Goal: Contribute content

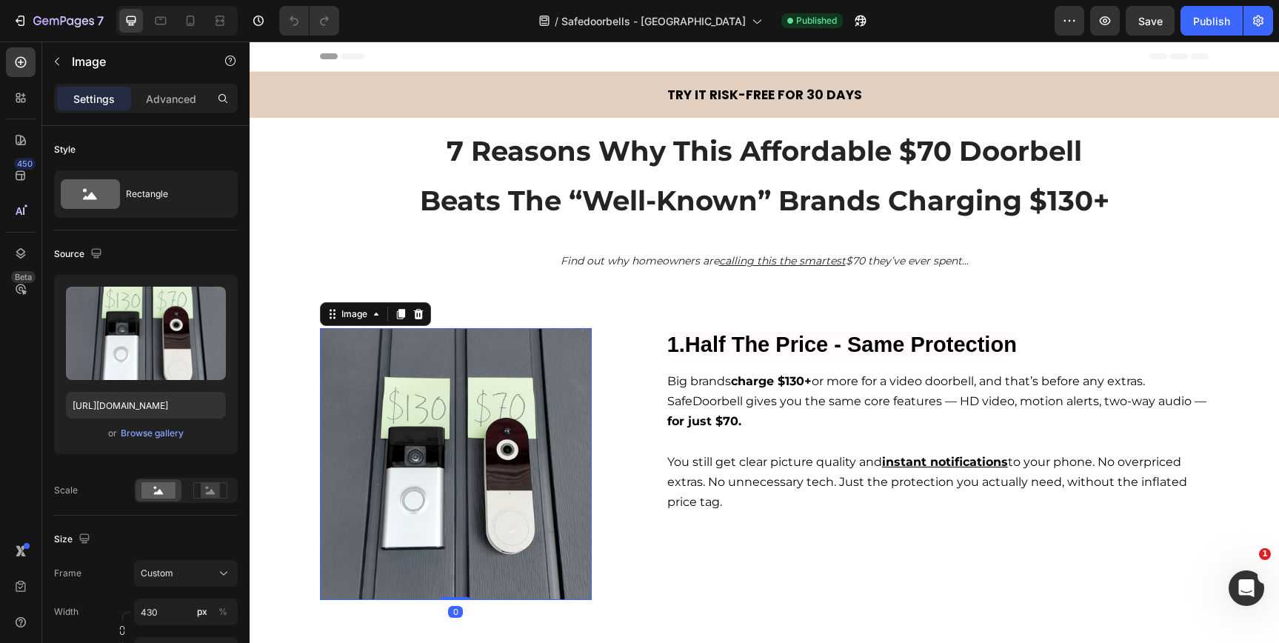
click at [474, 450] on img at bounding box center [456, 464] width 272 height 272
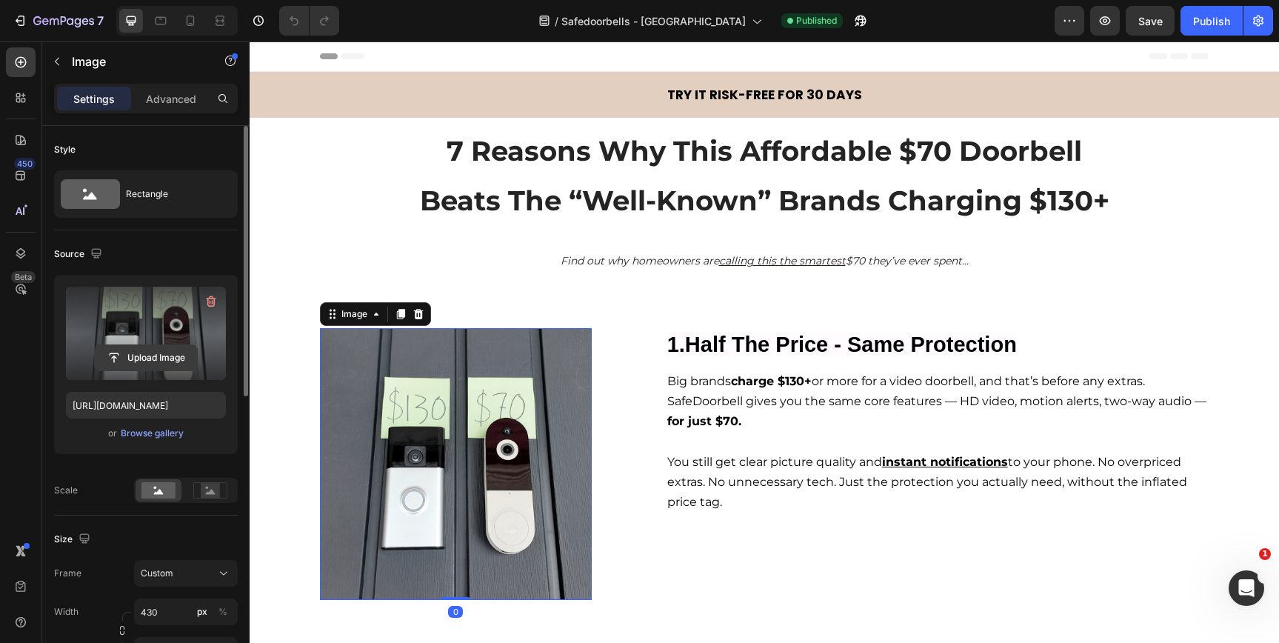
click at [161, 350] on input "file" at bounding box center [146, 357] width 102 height 25
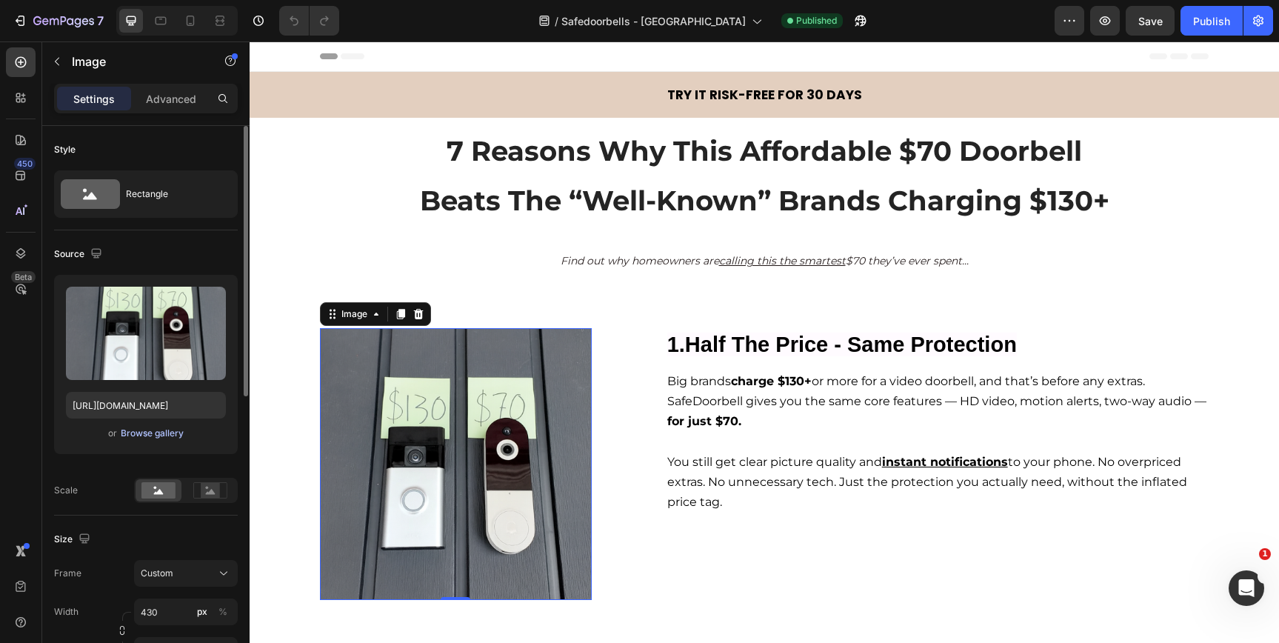
click at [168, 435] on div "Browse gallery" at bounding box center [152, 433] width 63 height 13
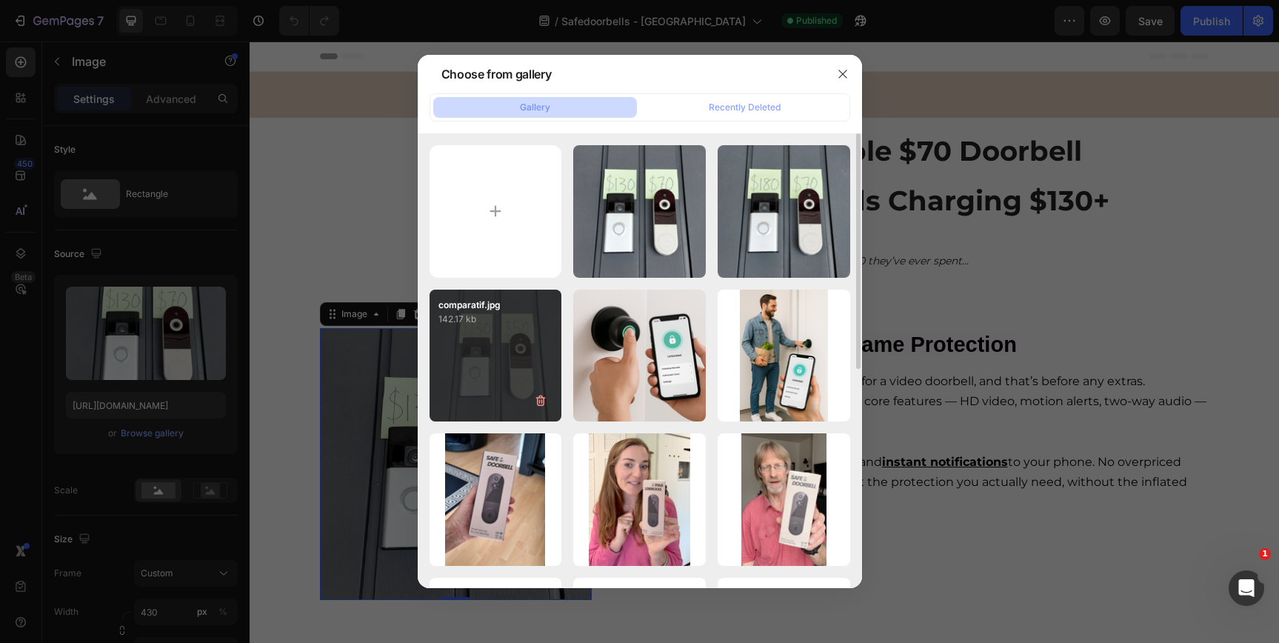
click at [533, 363] on div "comparatif.jpg 142.17 kb" at bounding box center [496, 356] width 133 height 133
type input "[URL][DOMAIN_NAME]"
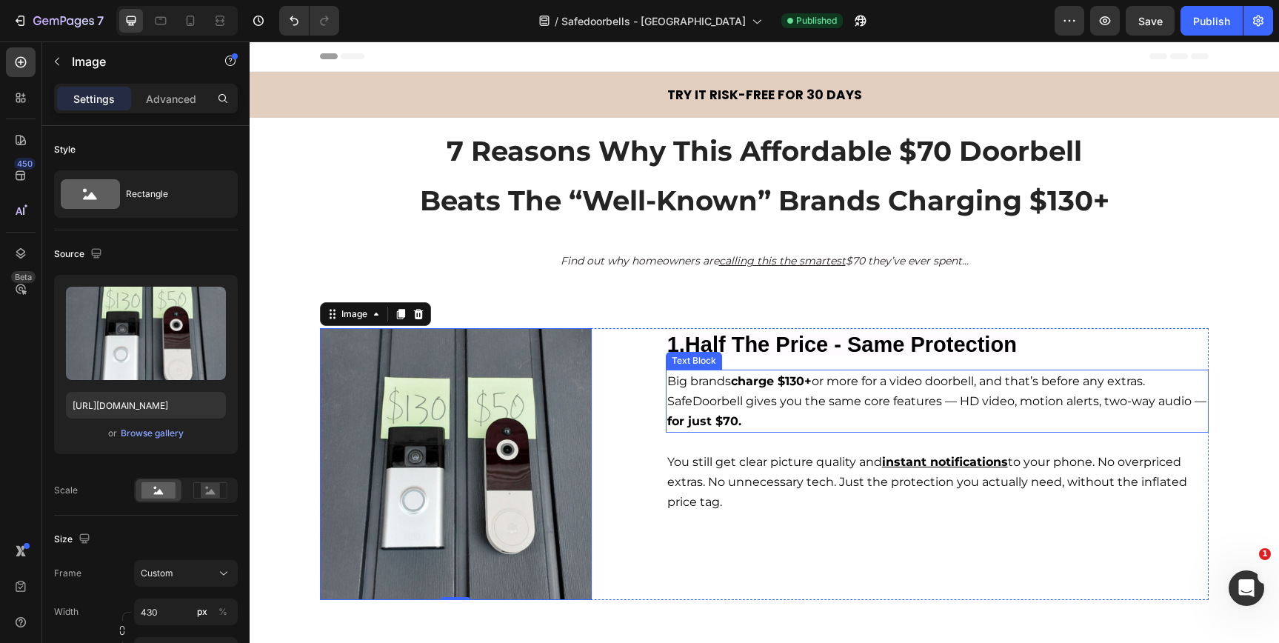
click at [770, 421] on p "Big brands charge $130+ or more for a video doorbell, and that’s before any ext…" at bounding box center [937, 401] width 540 height 60
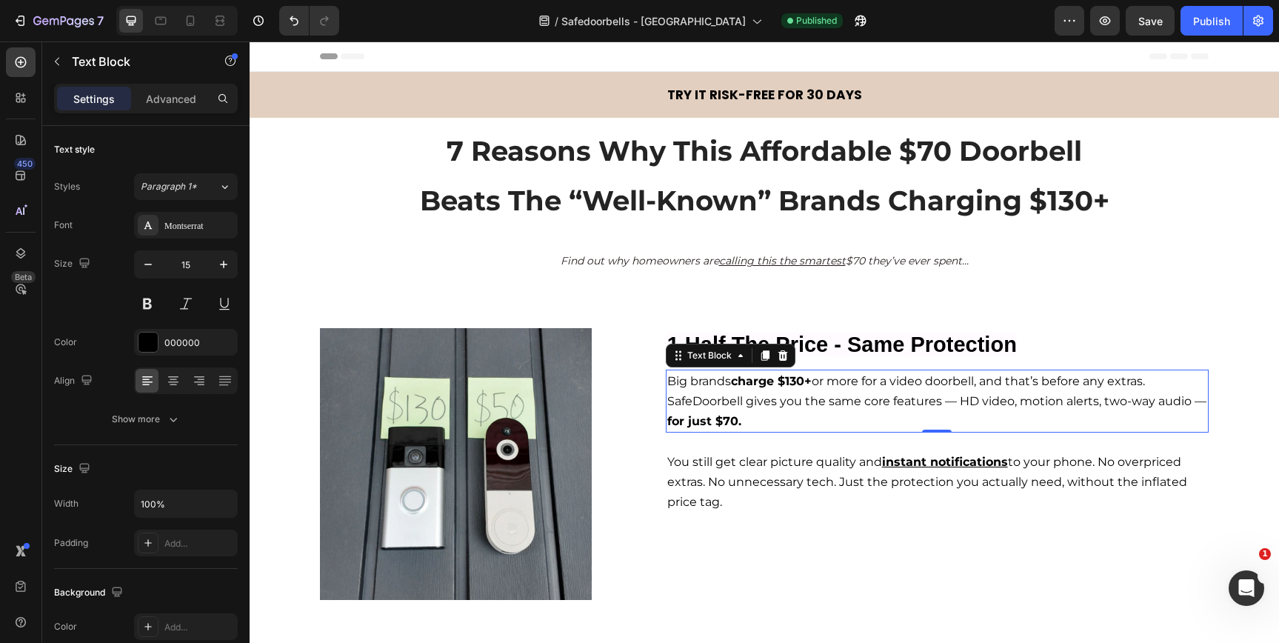
click at [713, 421] on strong "for just $70." at bounding box center [704, 421] width 74 height 14
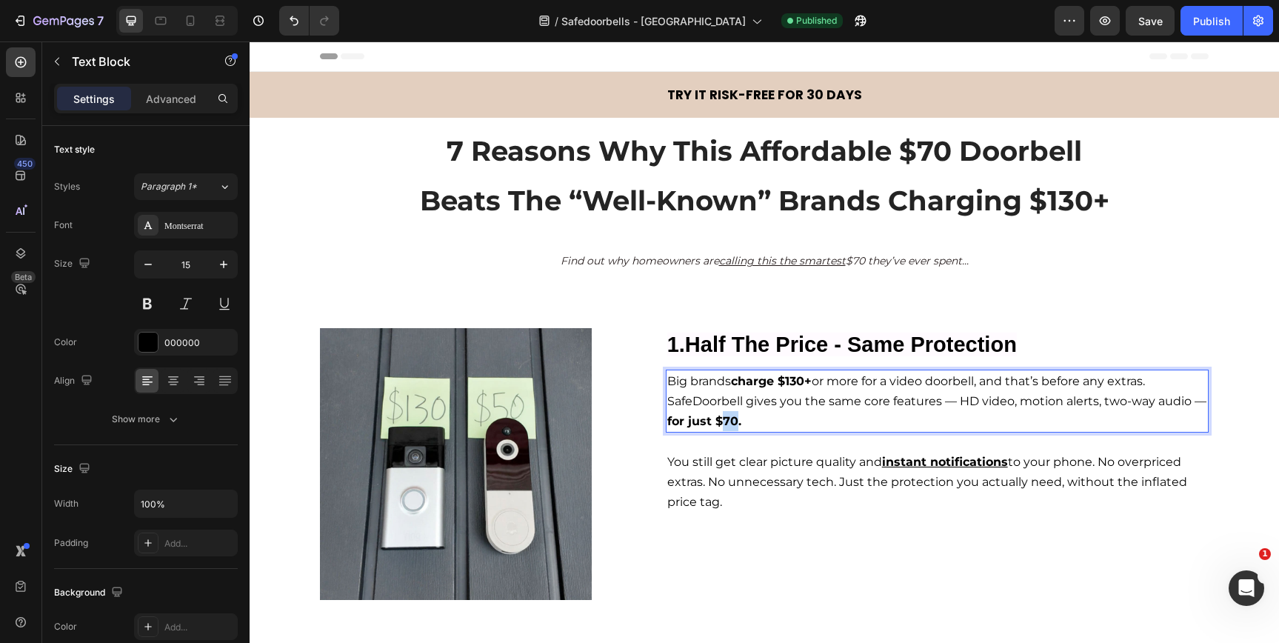
click at [713, 421] on strong "for just $70." at bounding box center [704, 421] width 74 height 14
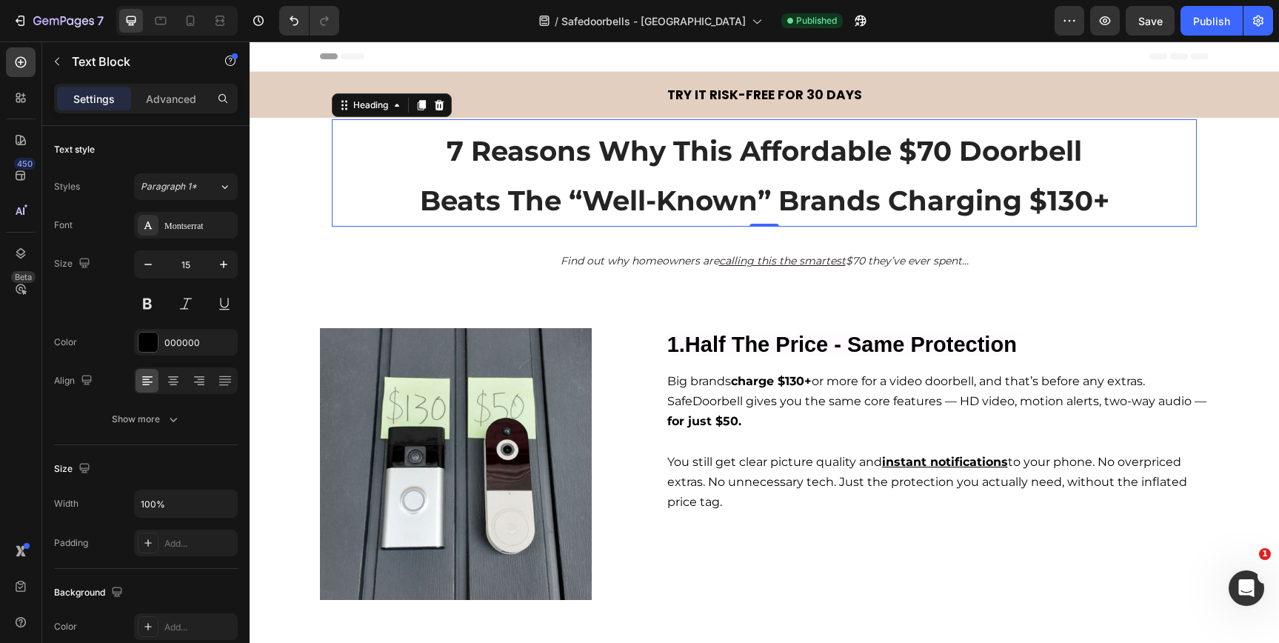
click at [914, 156] on span "7 Reasons Why This Affordable $70 Doorbell" at bounding box center [764, 150] width 635 height 33
click at [712, 202] on span "Beats The “Well-Known” Brands Charging $130+" at bounding box center [764, 200] width 689 height 33
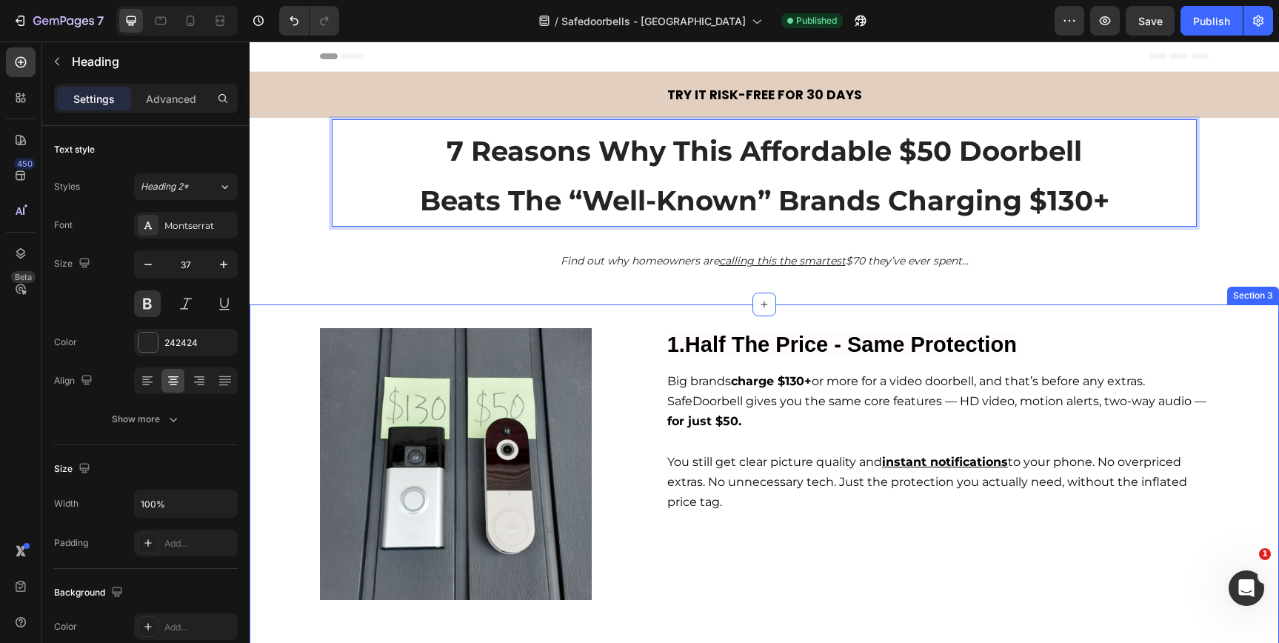
click at [908, 335] on strong "1.Half The Price - Same Protection" at bounding box center [842, 345] width 350 height 24
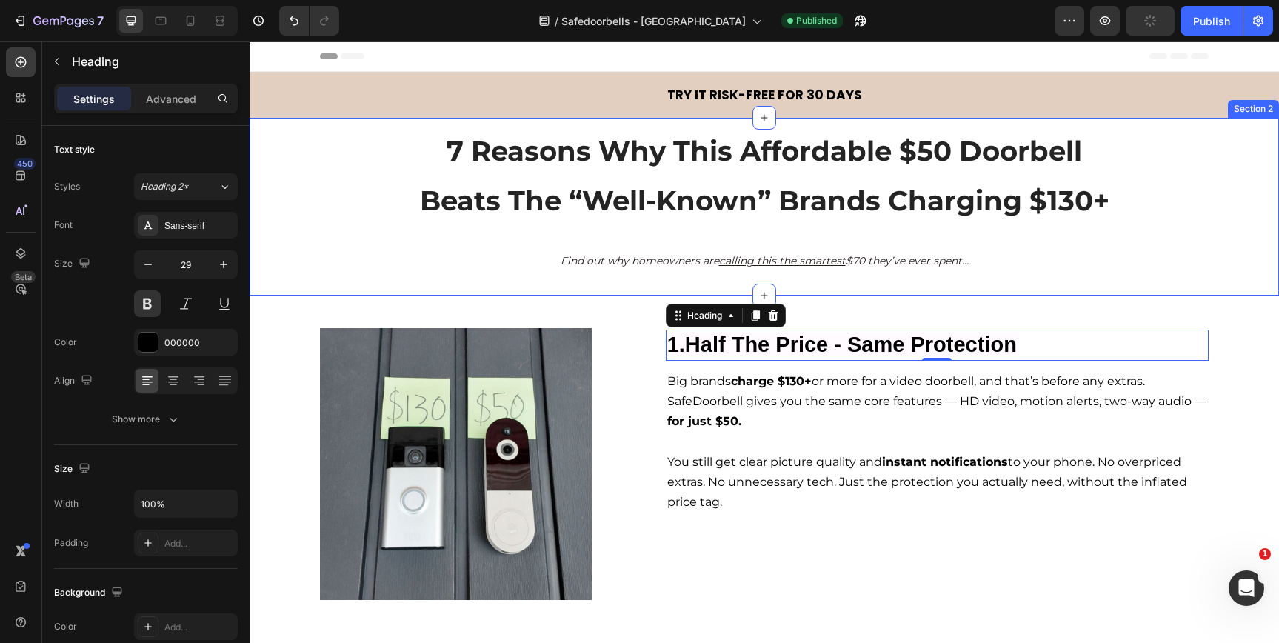
click at [1124, 274] on div "⁠⁠⁠⁠⁠⁠⁠ 7 Reasons Why This Affordable $50 Doorbell Beats The “Well-Known” Brand…" at bounding box center [764, 207] width 1029 height 178
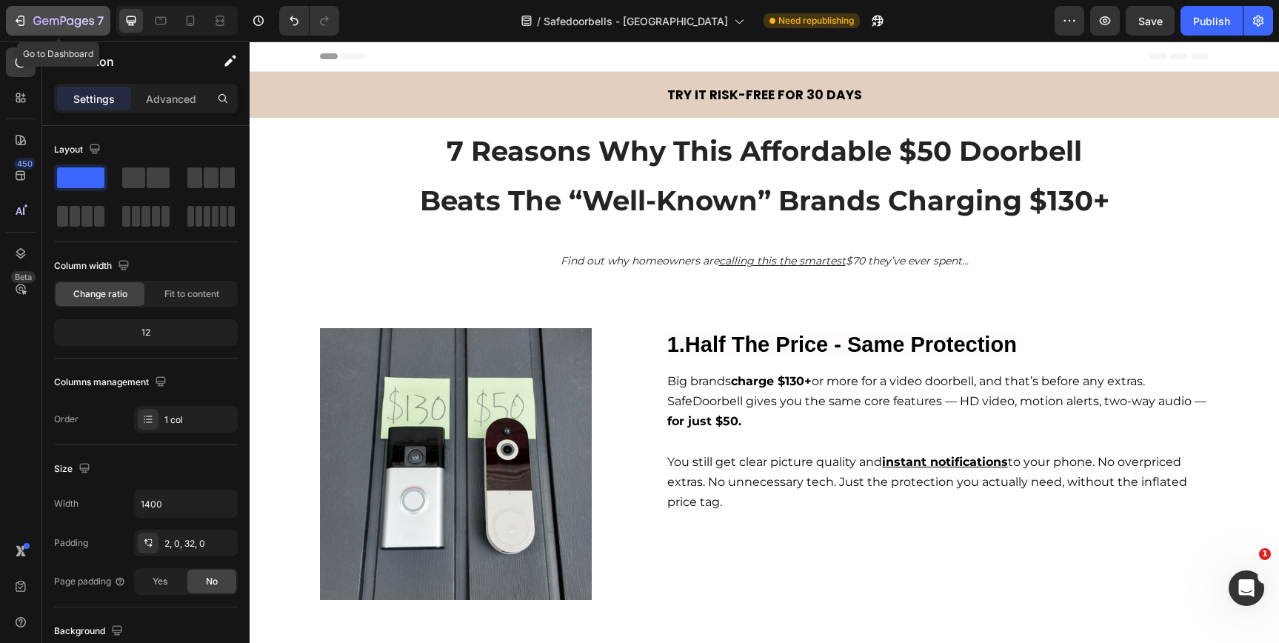
click at [41, 24] on icon "button" at bounding box center [63, 22] width 61 height 13
